Goal: Task Accomplishment & Management: Complete application form

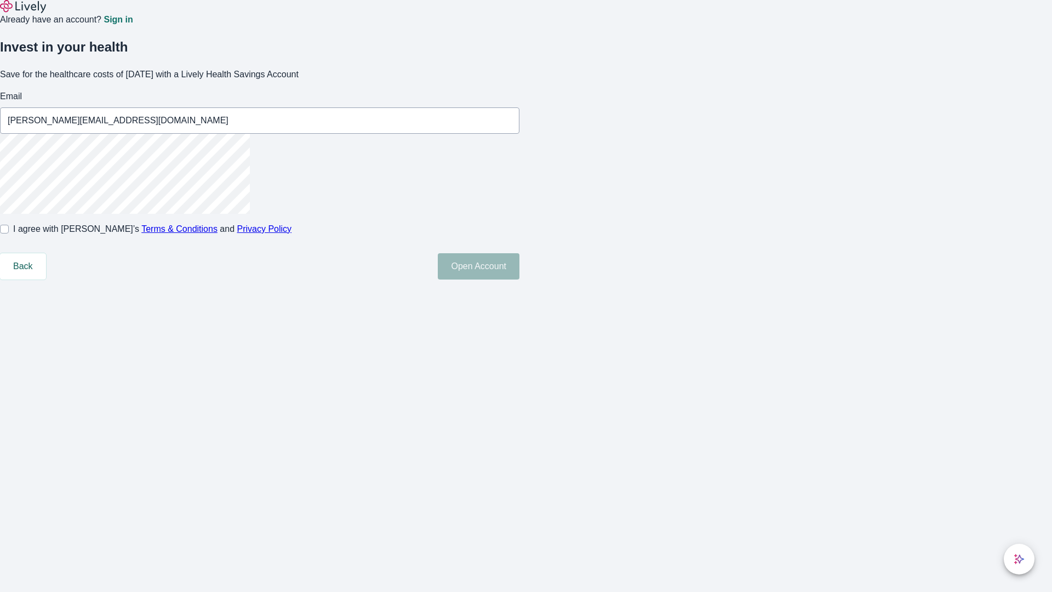
click at [9, 234] on input "I agree with Lively’s Terms & Conditions and Privacy Policy" at bounding box center [4, 229] width 9 height 9
checkbox input "true"
click at [520, 280] on button "Open Account" at bounding box center [479, 266] width 82 height 26
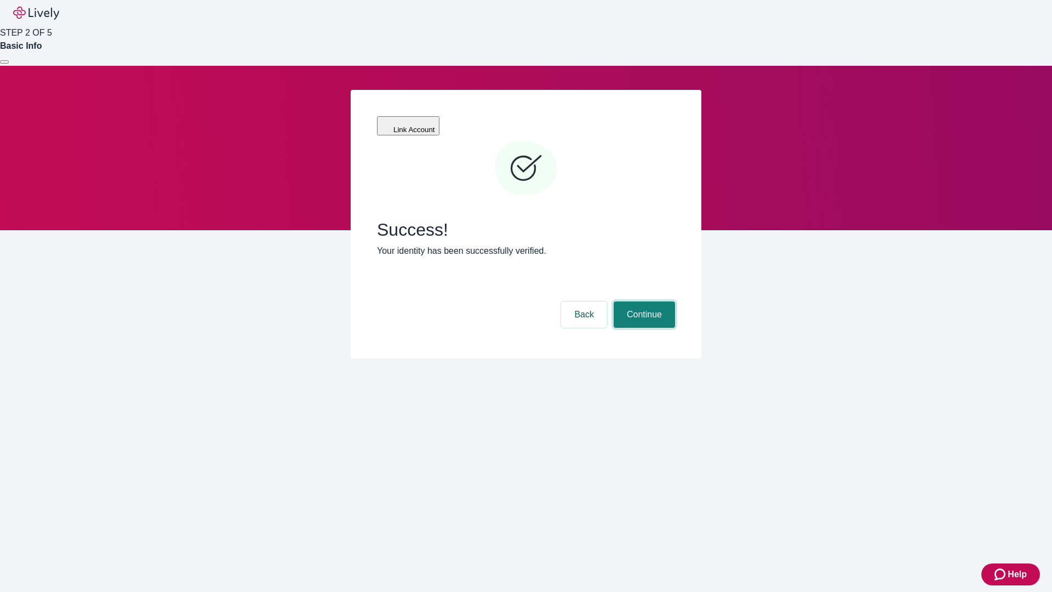
click at [643, 301] on button "Continue" at bounding box center [644, 314] width 61 height 26
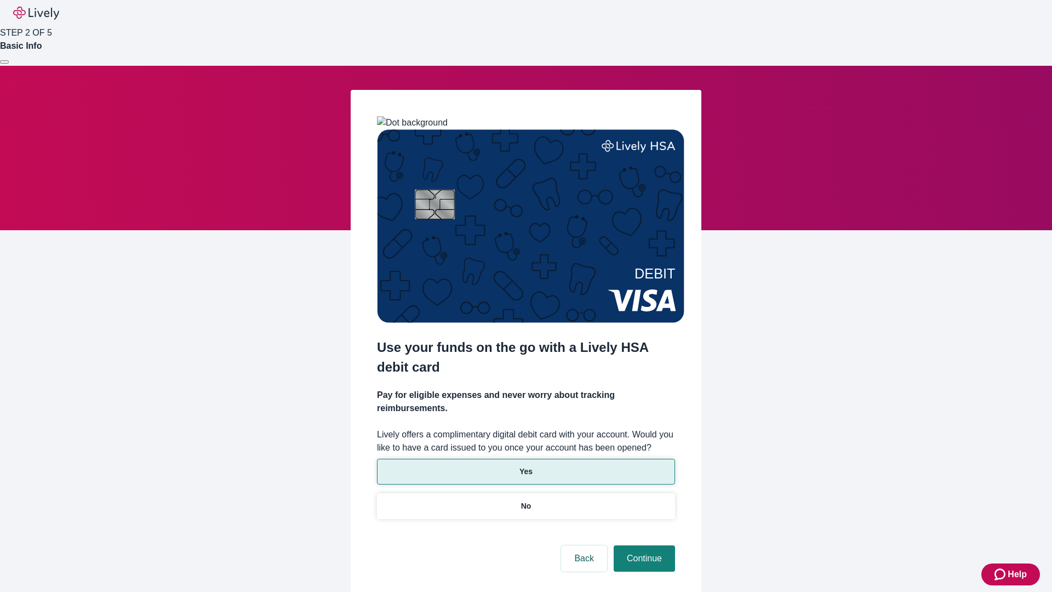
click at [526, 466] on p "Yes" at bounding box center [526, 472] width 13 height 12
click at [643, 545] on button "Continue" at bounding box center [644, 558] width 61 height 26
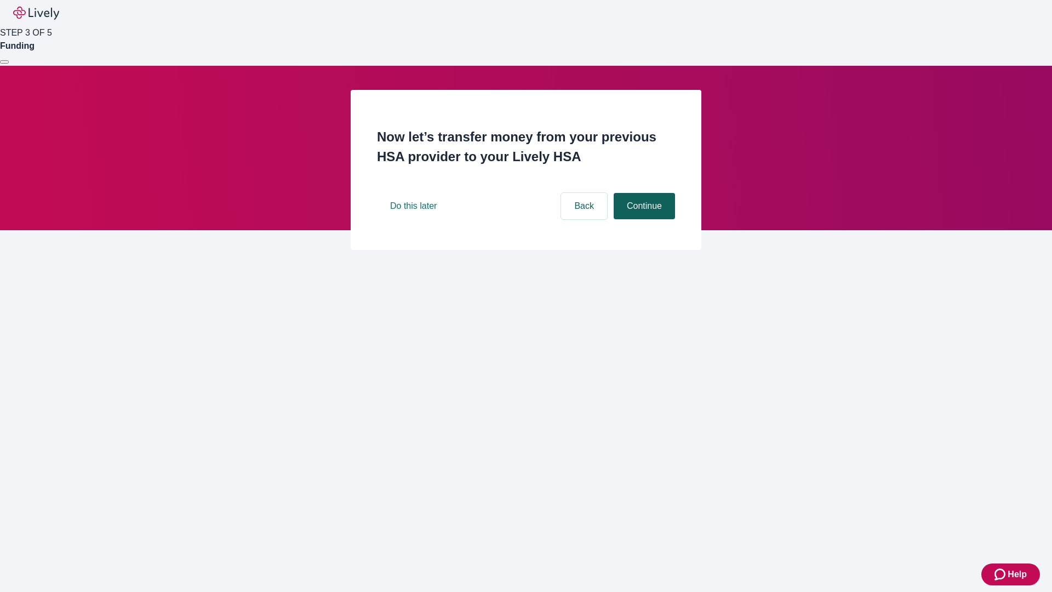
click at [643, 219] on button "Continue" at bounding box center [644, 206] width 61 height 26
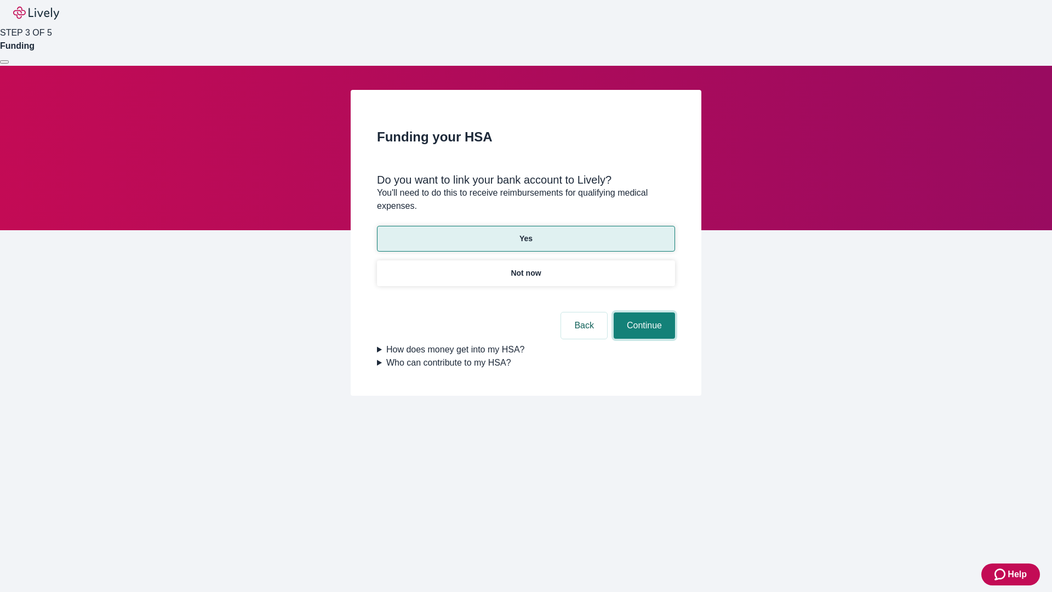
click at [643, 312] on button "Continue" at bounding box center [644, 325] width 61 height 26
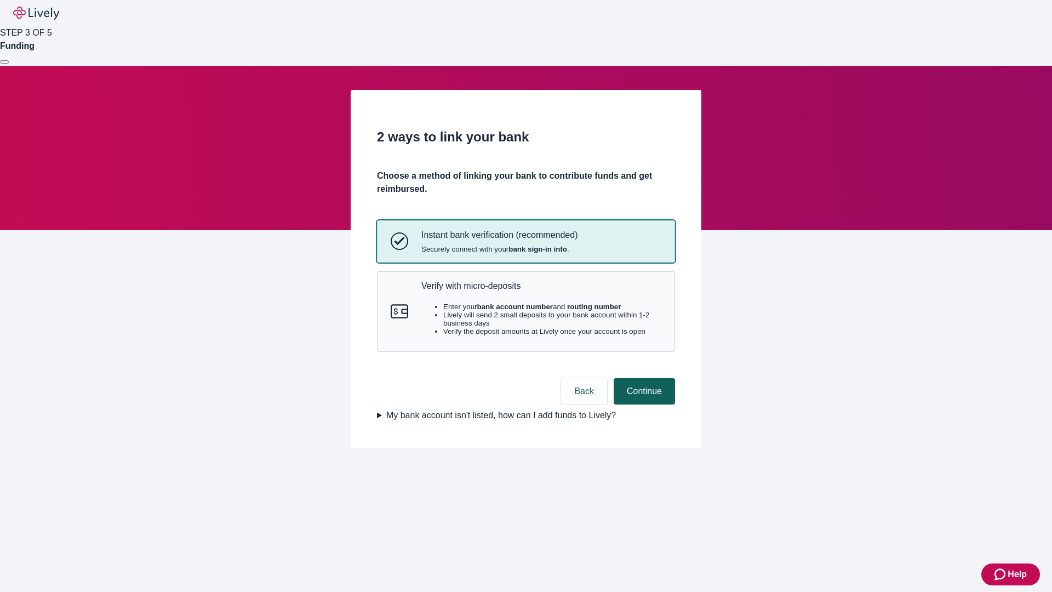
click at [541, 291] on p "Verify with micro-deposits" at bounding box center [542, 286] width 240 height 10
click at [643, 405] on button "Continue" at bounding box center [644, 391] width 61 height 26
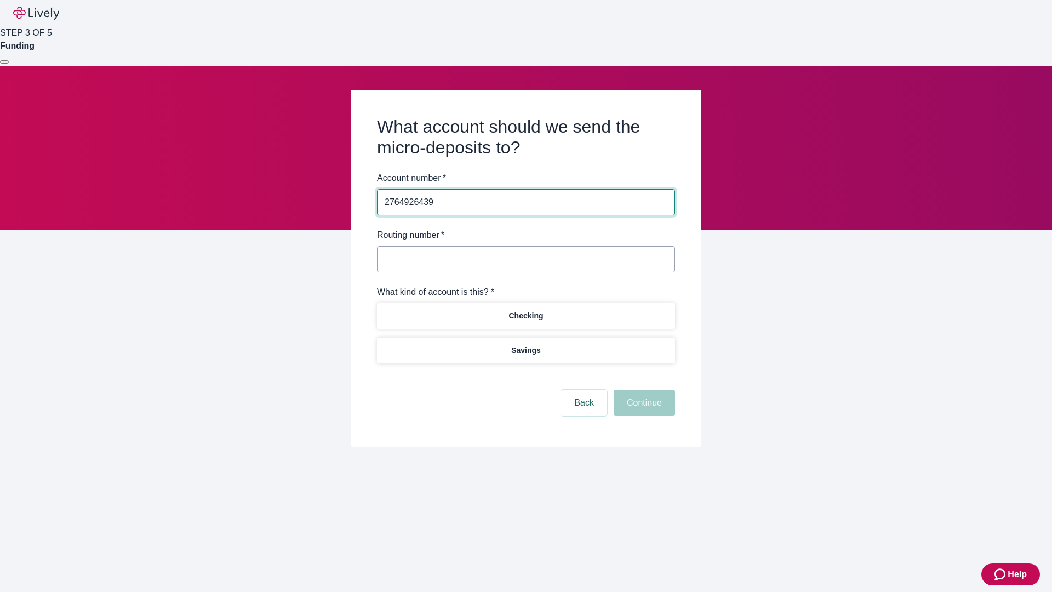
type input "2764926439"
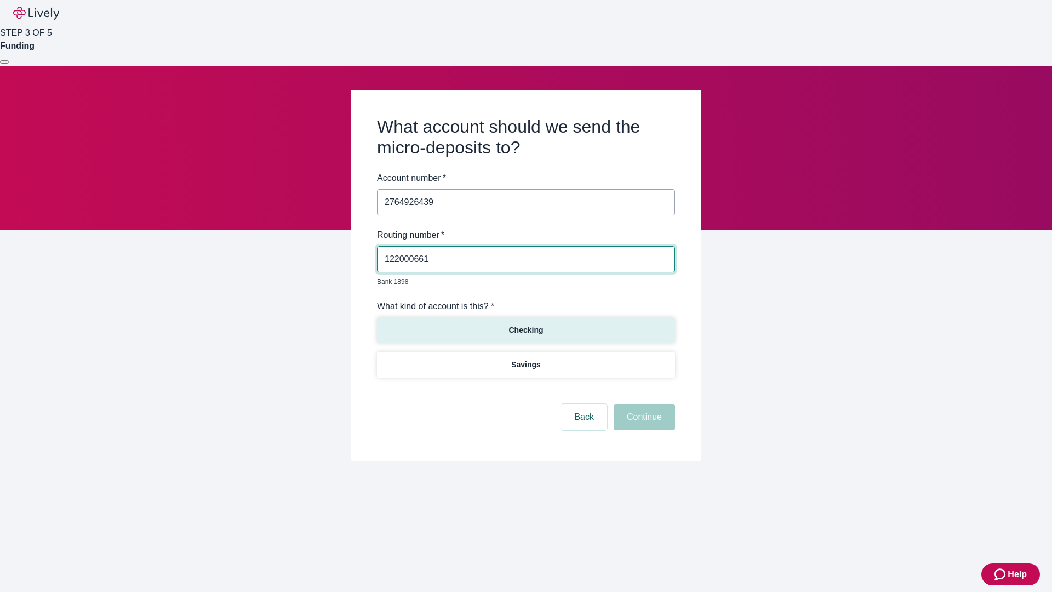
type input "122000661"
click at [526, 325] on p "Checking" at bounding box center [526, 331] width 35 height 12
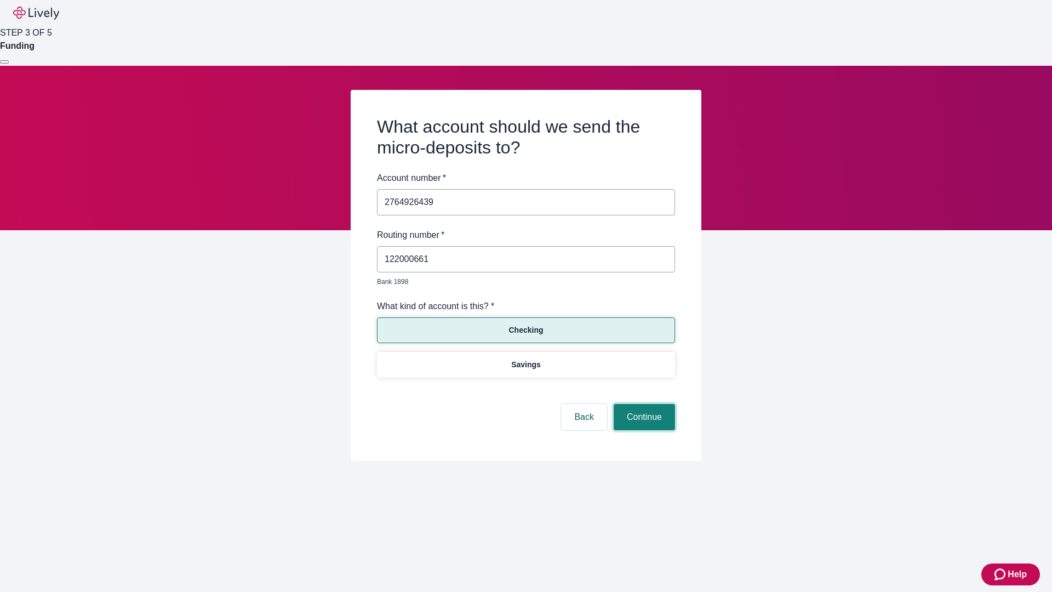
click at [643, 405] on button "Continue" at bounding box center [644, 417] width 61 height 26
